Goal: Find specific page/section: Find specific page/section

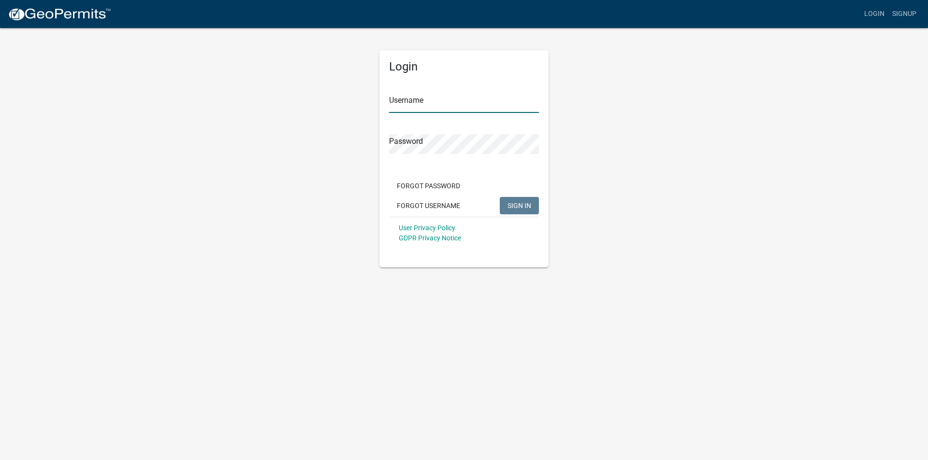
type input "[EMAIL_ADDRESS][DOMAIN_NAME]"
click at [509, 204] on span "SIGN IN" at bounding box center [519, 205] width 24 height 8
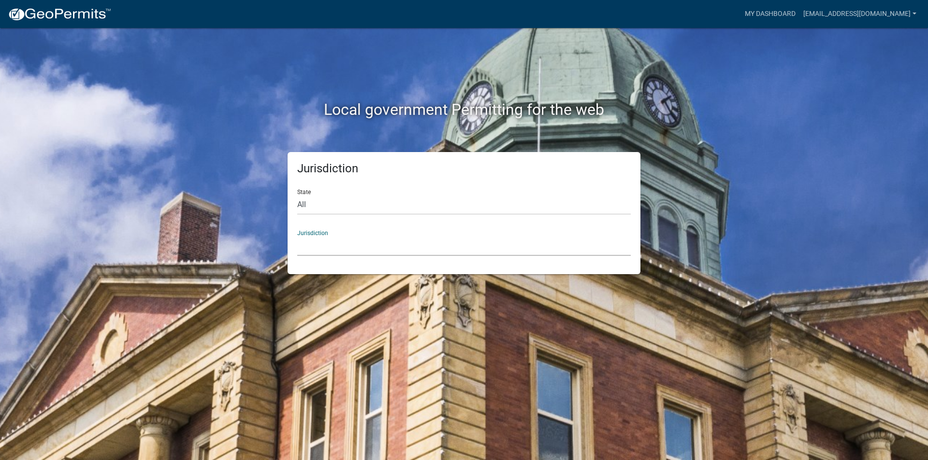
click at [415, 246] on select "[GEOGRAPHIC_DATA], [US_STATE] [GEOGRAPHIC_DATA], [US_STATE][PERSON_NAME][GEOGRA…" at bounding box center [463, 246] width 333 height 20
click at [417, 247] on select "[GEOGRAPHIC_DATA], [US_STATE] [GEOGRAPHIC_DATA], [US_STATE][PERSON_NAME][GEOGRA…" at bounding box center [463, 246] width 333 height 20
click at [407, 208] on select "All [US_STATE] [US_STATE] [US_STATE] [US_STATE] [US_STATE] [US_STATE] [US_STATE…" at bounding box center [463, 205] width 333 height 20
select select "[US_STATE]"
click at [297, 195] on select "All [US_STATE] [US_STATE] [US_STATE] [US_STATE] [US_STATE] [US_STATE] [US_STATE…" at bounding box center [463, 205] width 333 height 20
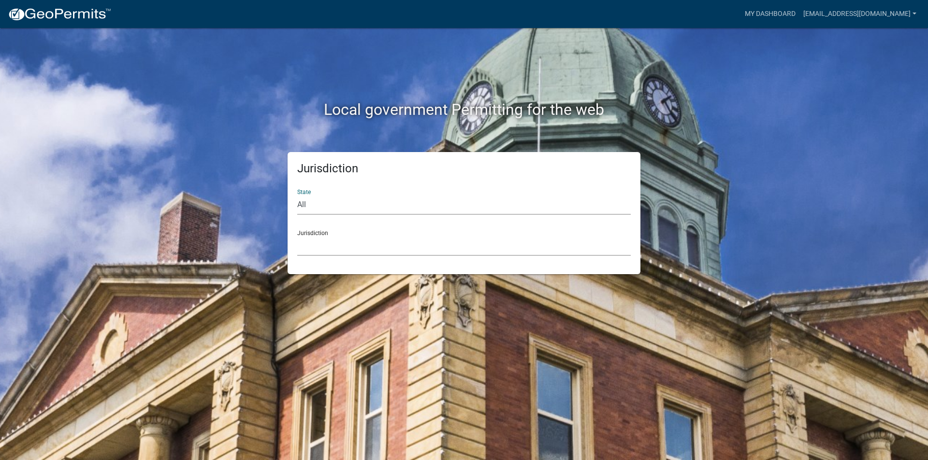
click at [415, 251] on select "[GEOGRAPHIC_DATA], [US_STATE][PERSON_NAME][GEOGRAPHIC_DATA], [US_STATE][PERSON_…" at bounding box center [463, 246] width 333 height 20
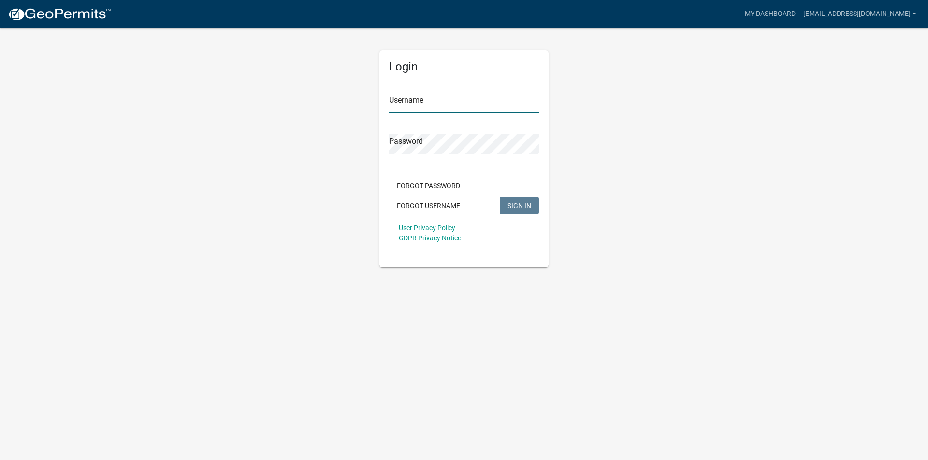
type input "[EMAIL_ADDRESS][DOMAIN_NAME]"
